Goal: Use online tool/utility: Use online tool/utility

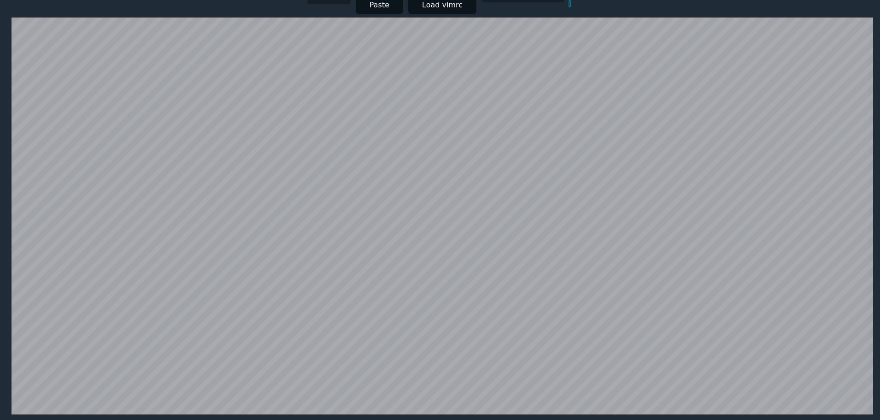
scroll to position [179, 0]
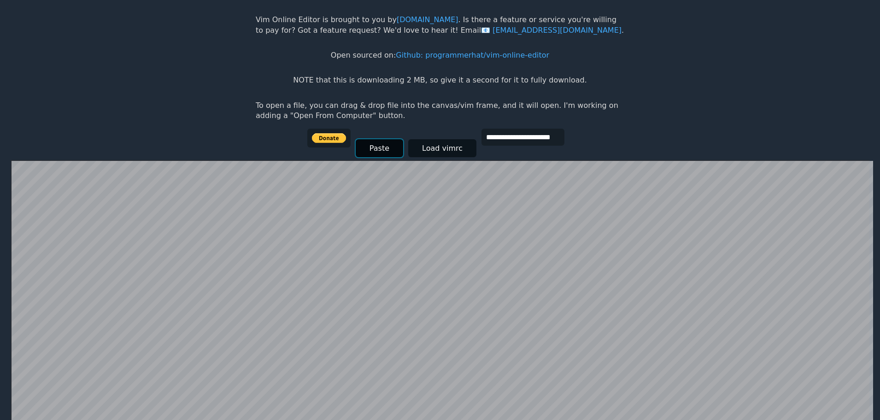
click at [382, 144] on button "Paste" at bounding box center [379, 148] width 47 height 18
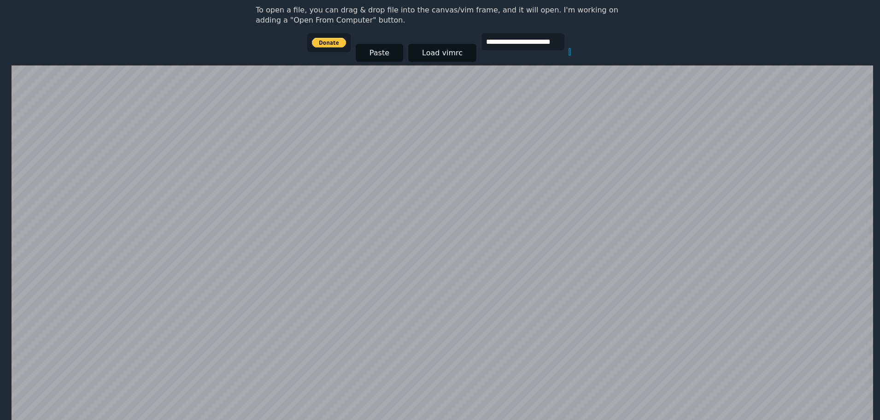
scroll to position [133, 0]
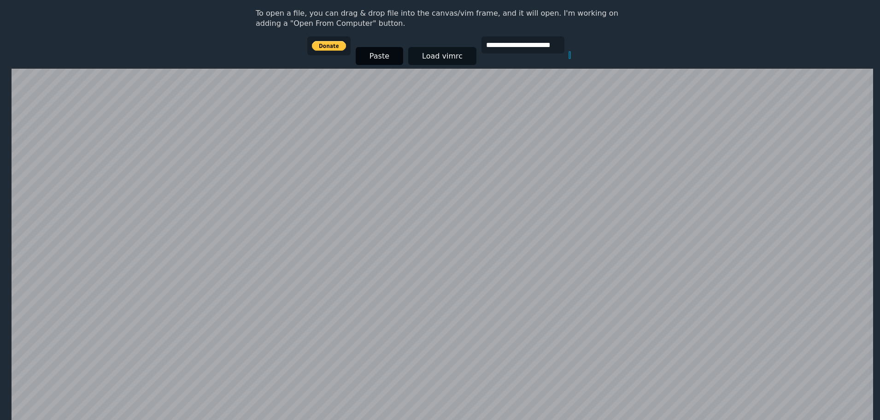
type input "**"
click at [387, 56] on button "Paste" at bounding box center [379, 56] width 47 height 18
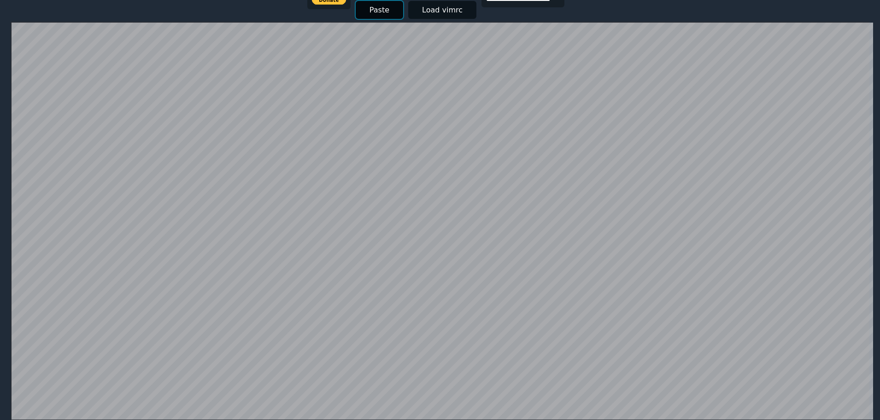
scroll to position [0, 5]
click at [384, 7] on button "Paste" at bounding box center [379, 10] width 47 height 18
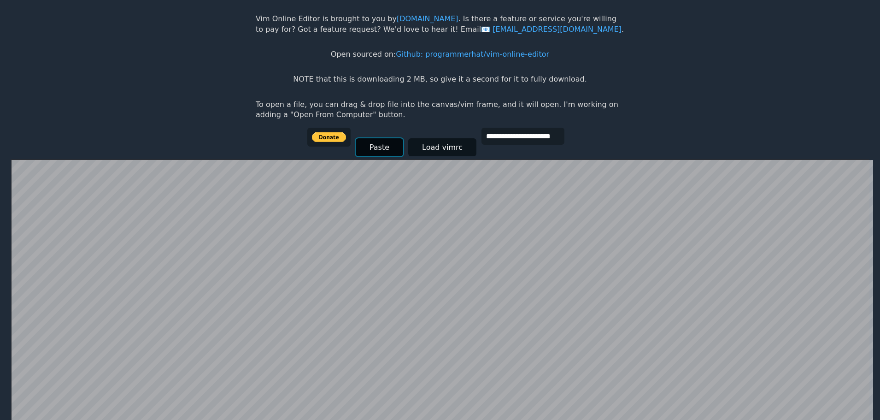
click at [392, 139] on button "Paste" at bounding box center [379, 147] width 47 height 18
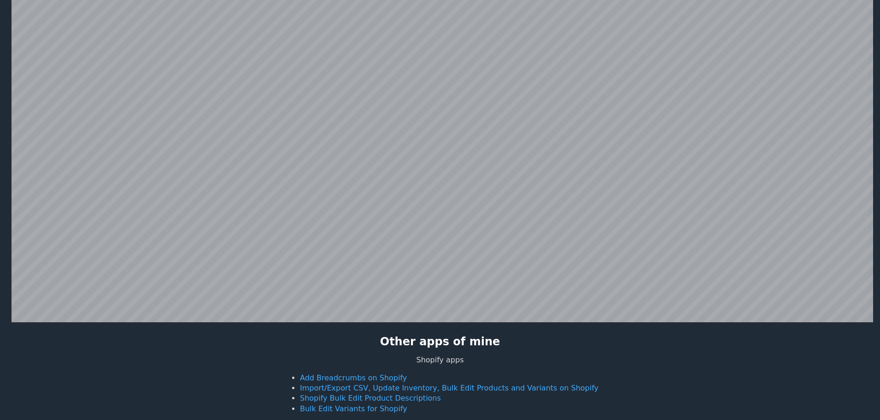
scroll to position [0, 0]
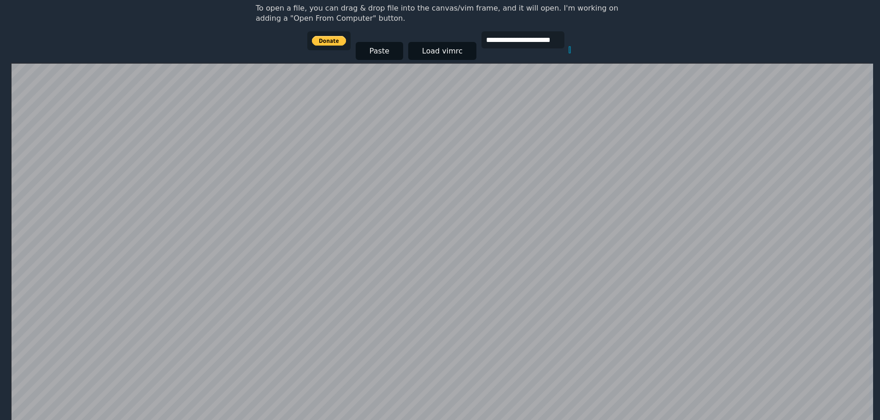
scroll to position [179, 0]
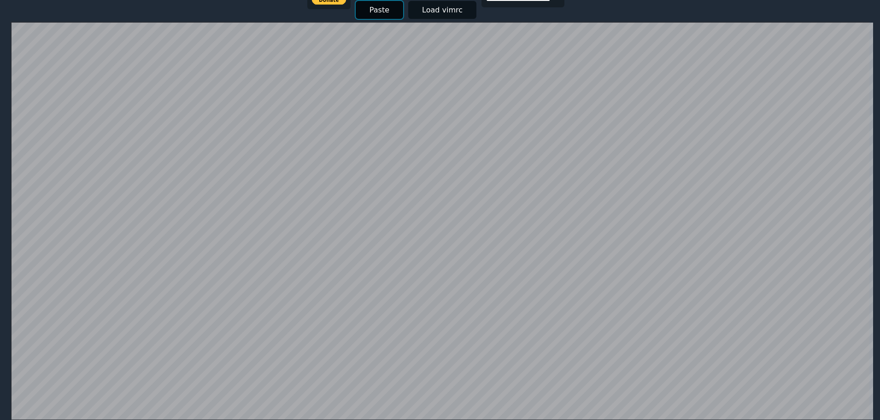
click at [379, 11] on button "Paste" at bounding box center [379, 10] width 47 height 18
click at [388, 7] on button "Paste" at bounding box center [379, 10] width 47 height 18
click at [388, 12] on button "Paste" at bounding box center [379, 10] width 47 height 18
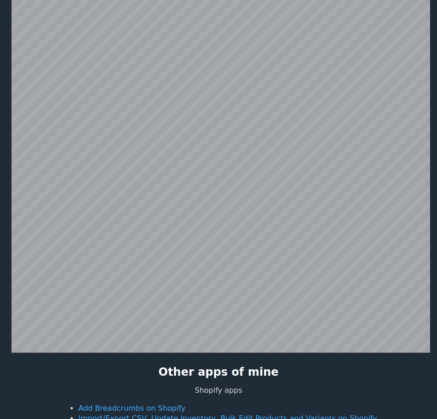
scroll to position [271, 0]
